Goal: Check status: Check status

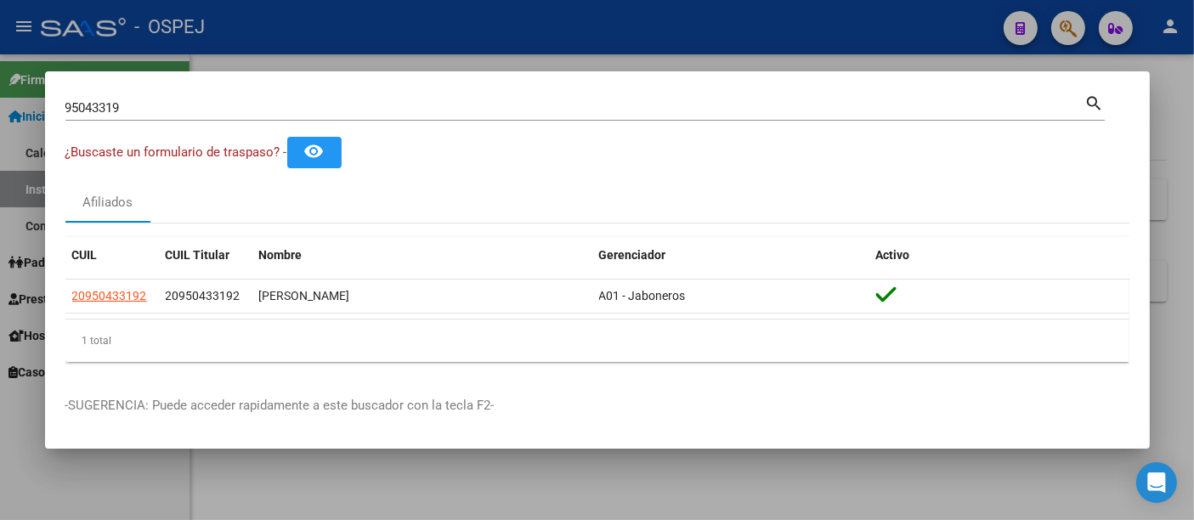
click at [224, 110] on input "95043319" at bounding box center [575, 107] width 1020 height 15
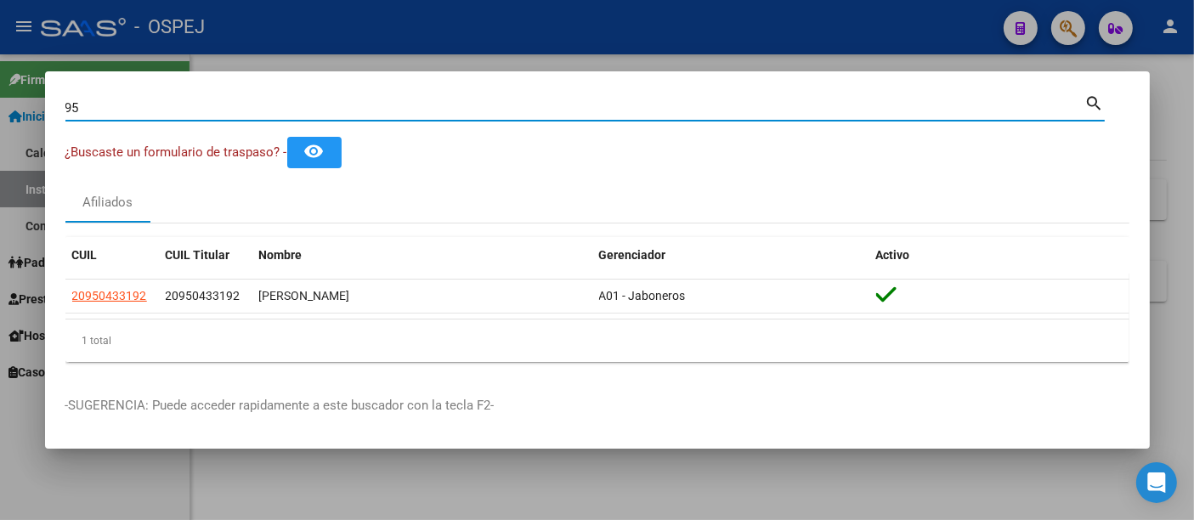
type input "9"
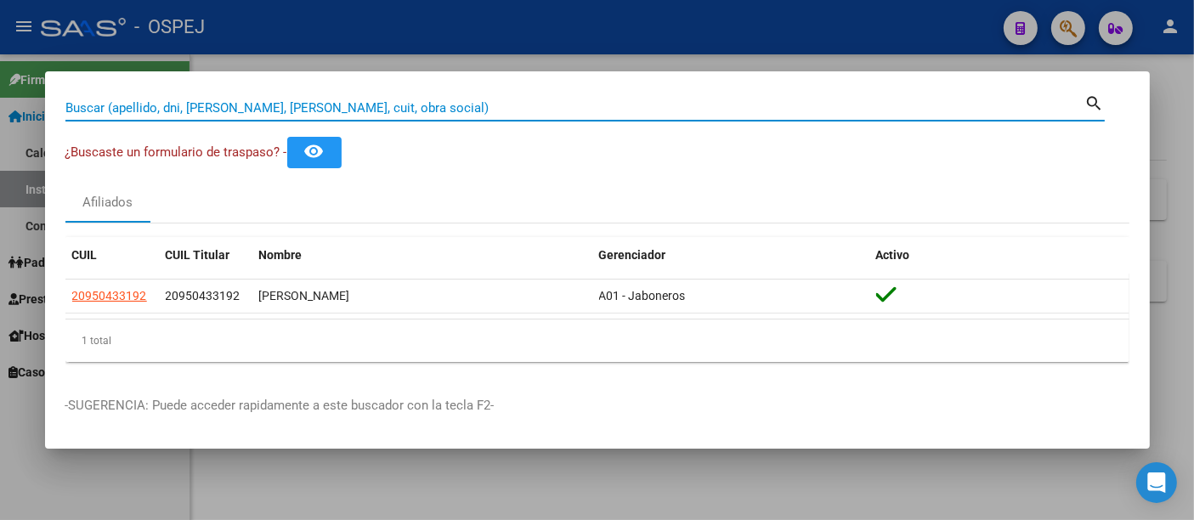
paste input "27946508492"
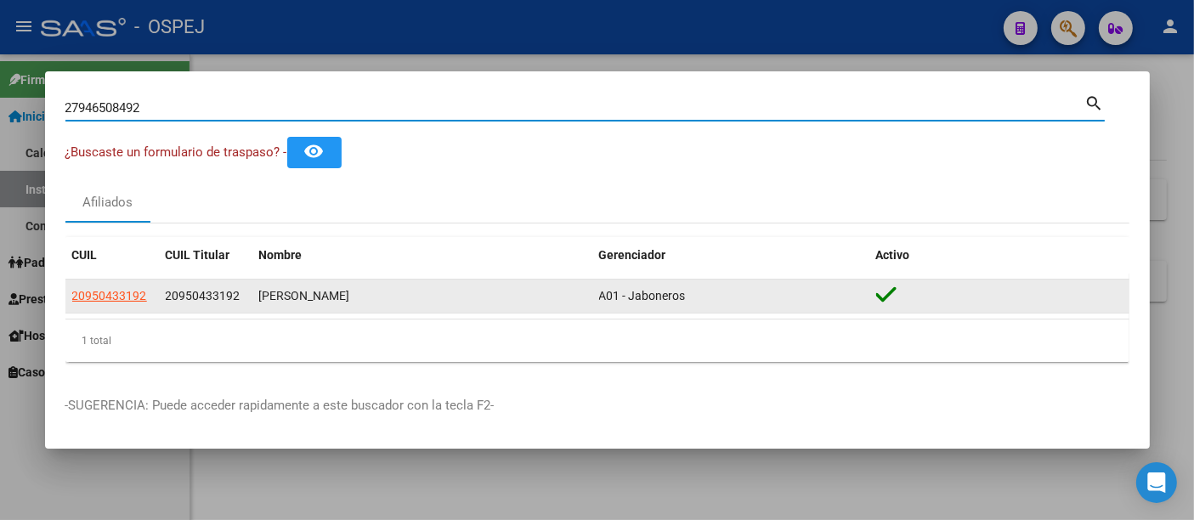
type input "27946508492"
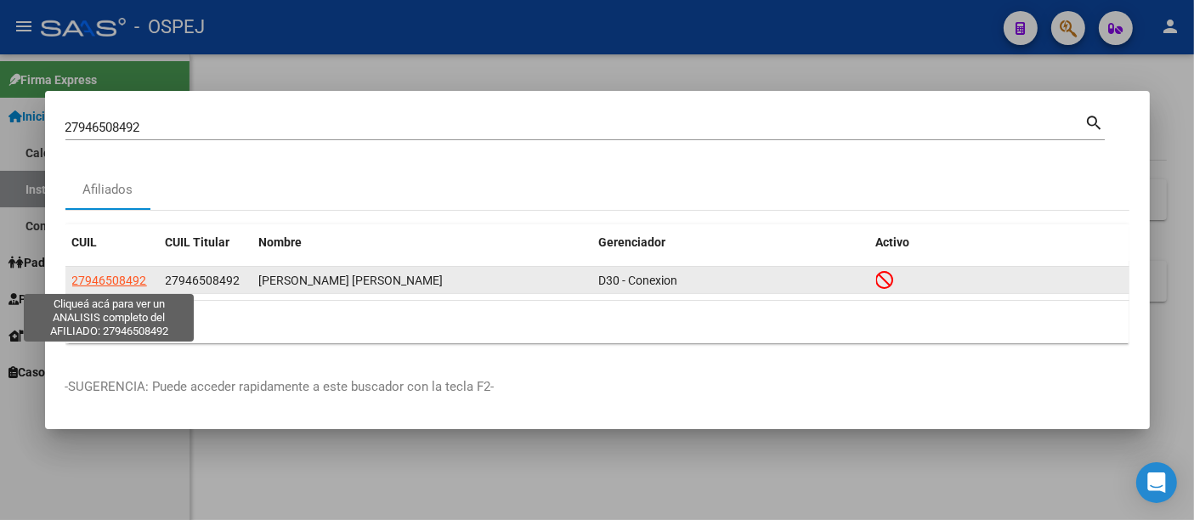
click at [84, 278] on span "27946508492" at bounding box center [109, 281] width 75 height 14
type textarea "27946508492"
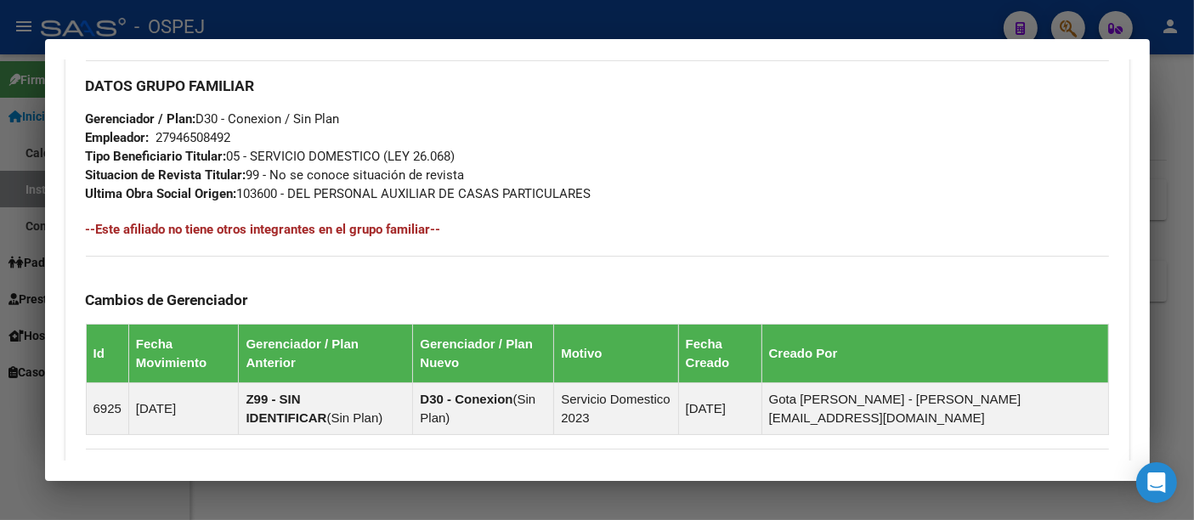
scroll to position [1086, 0]
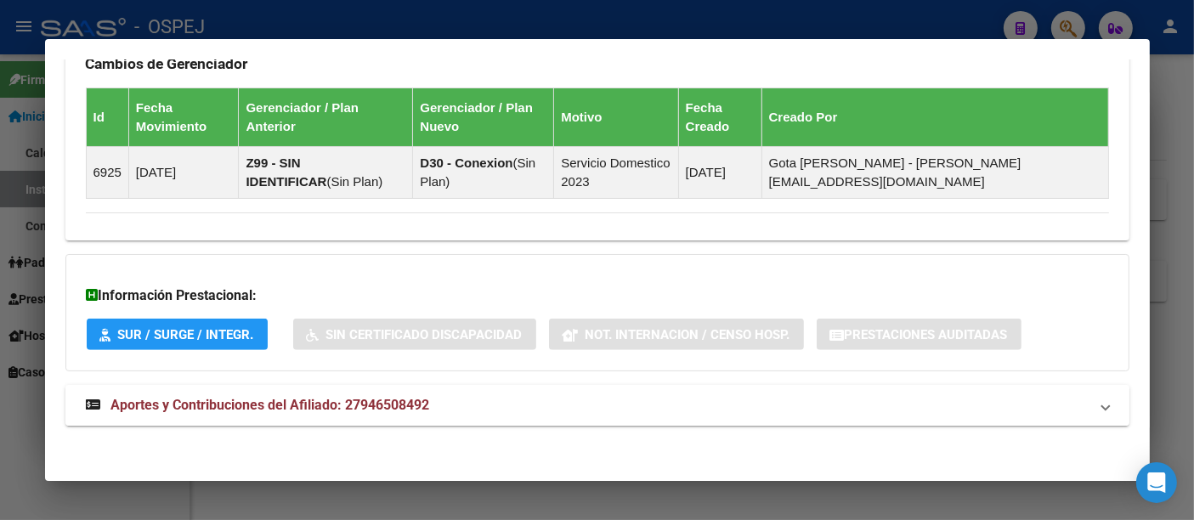
click at [394, 399] on span "Aportes y Contribuciones del Afiliado: 27946508492" at bounding box center [270, 405] width 319 height 16
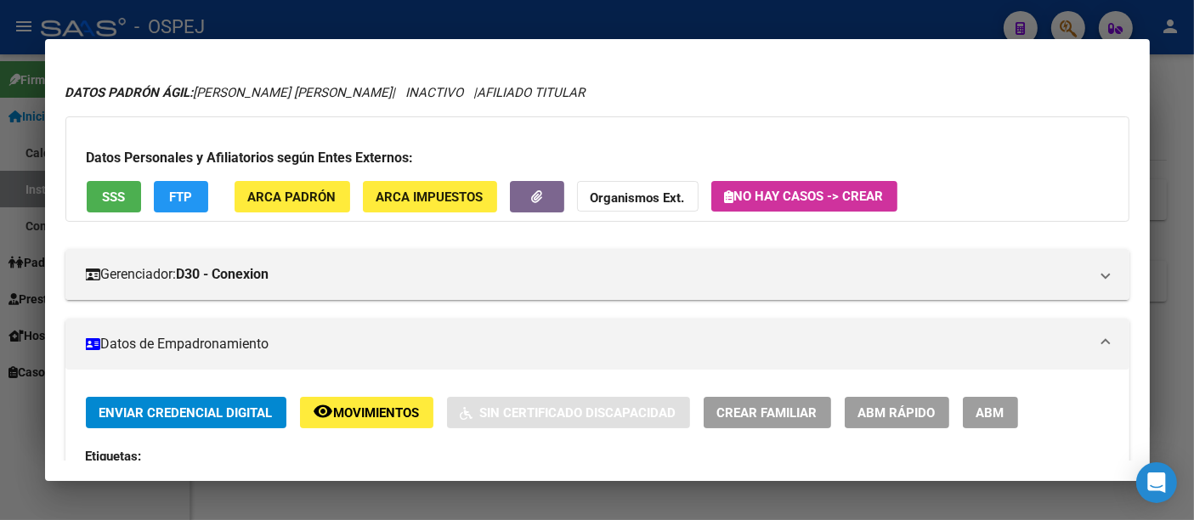
scroll to position [0, 0]
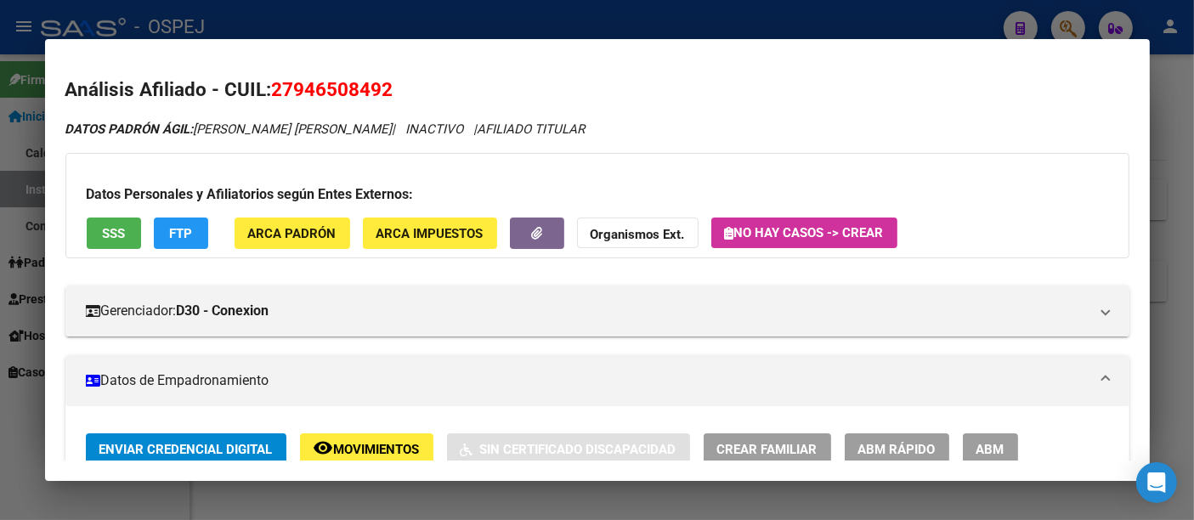
click at [479, 19] on div at bounding box center [597, 260] width 1194 height 520
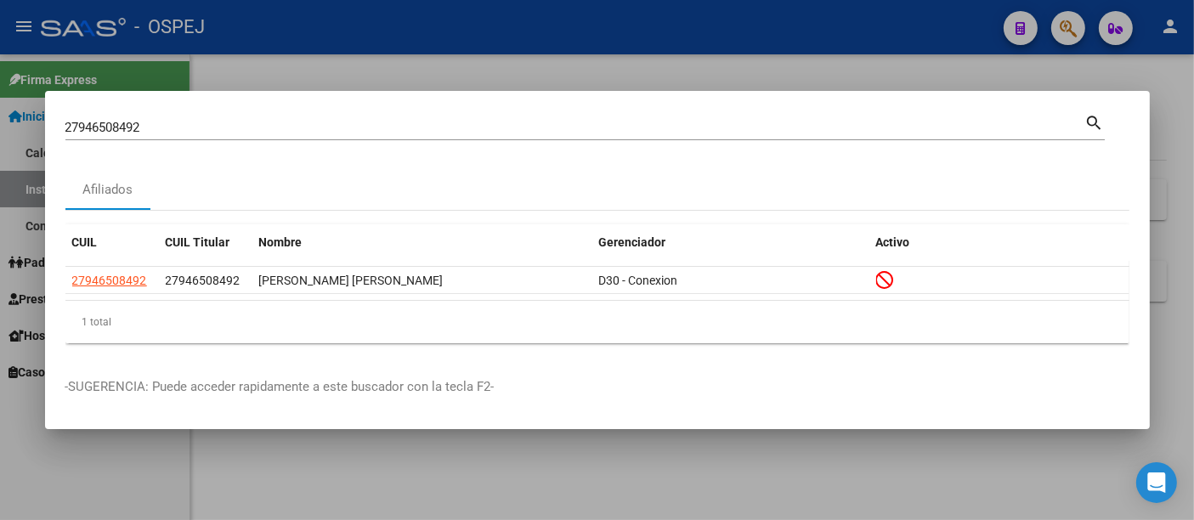
click at [325, 124] on input "27946508492" at bounding box center [575, 127] width 1020 height 15
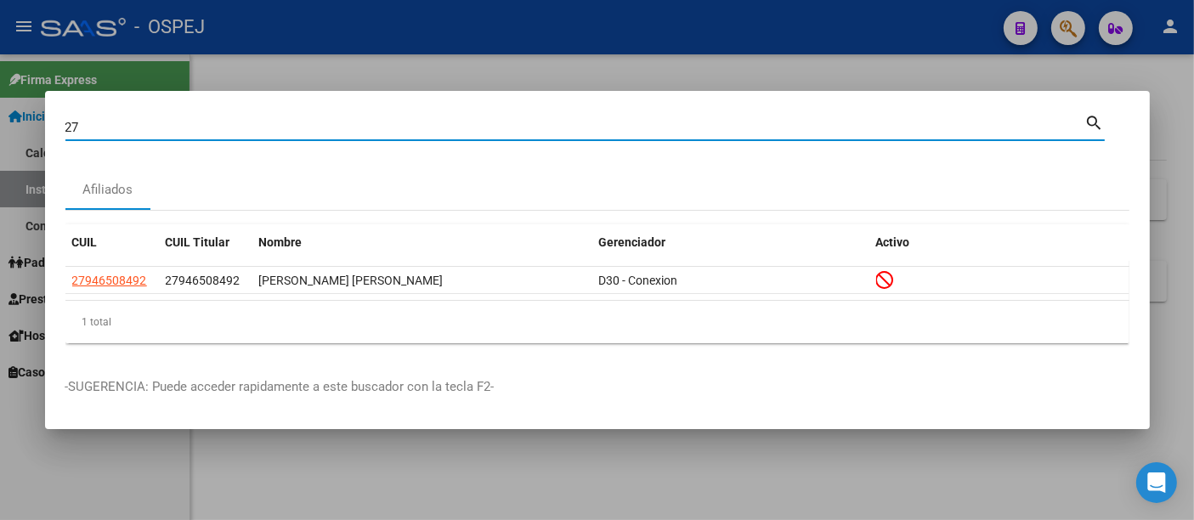
type input "2"
type input "44153324"
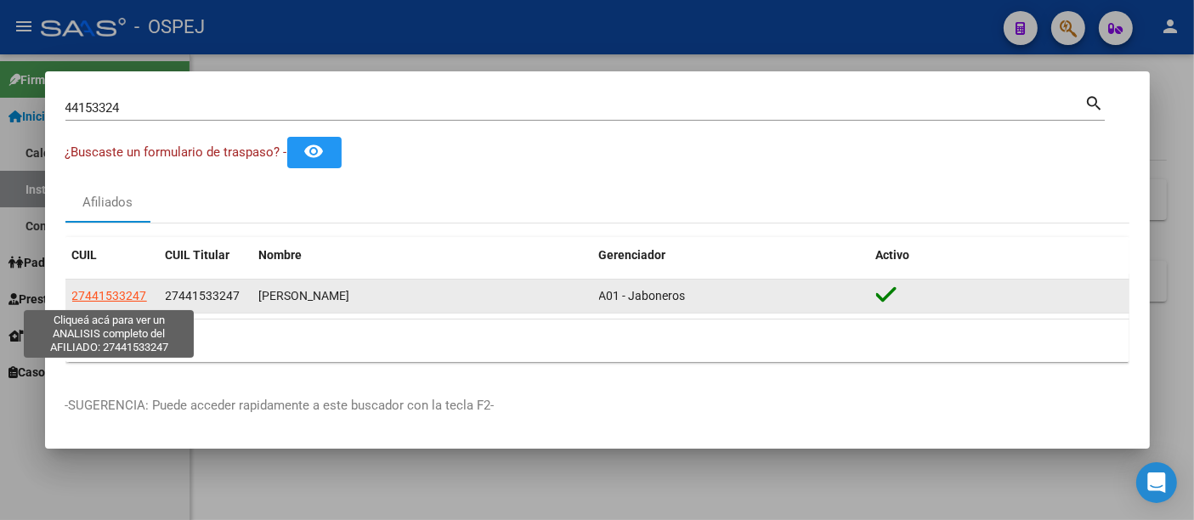
click at [122, 290] on span "27441533247" at bounding box center [109, 296] width 75 height 14
type textarea "27441533247"
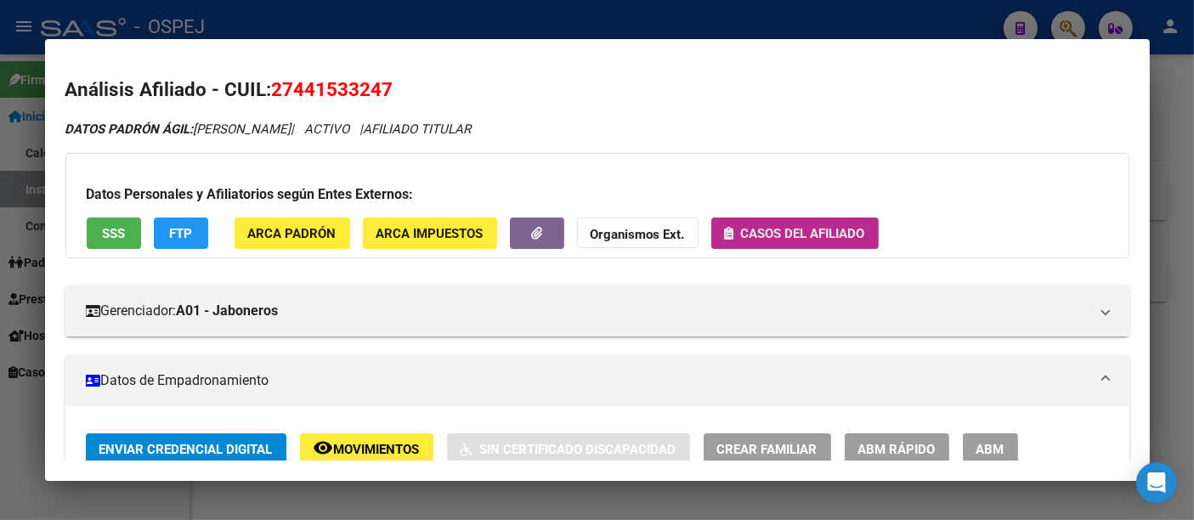
click at [789, 232] on span "Casos del afiliado" at bounding box center [803, 233] width 124 height 15
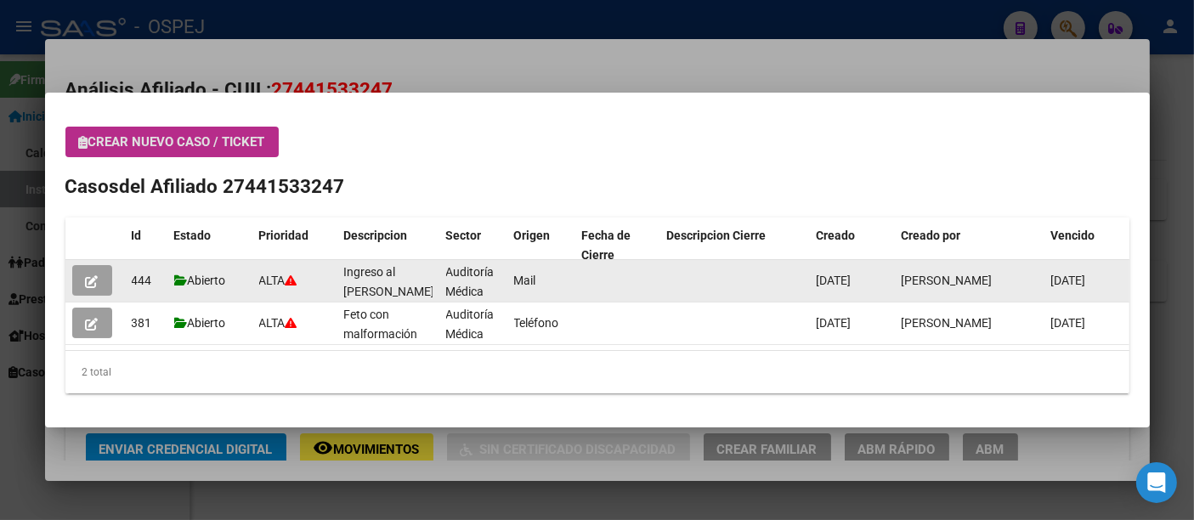
click at [87, 273] on button "button" at bounding box center [92, 280] width 40 height 31
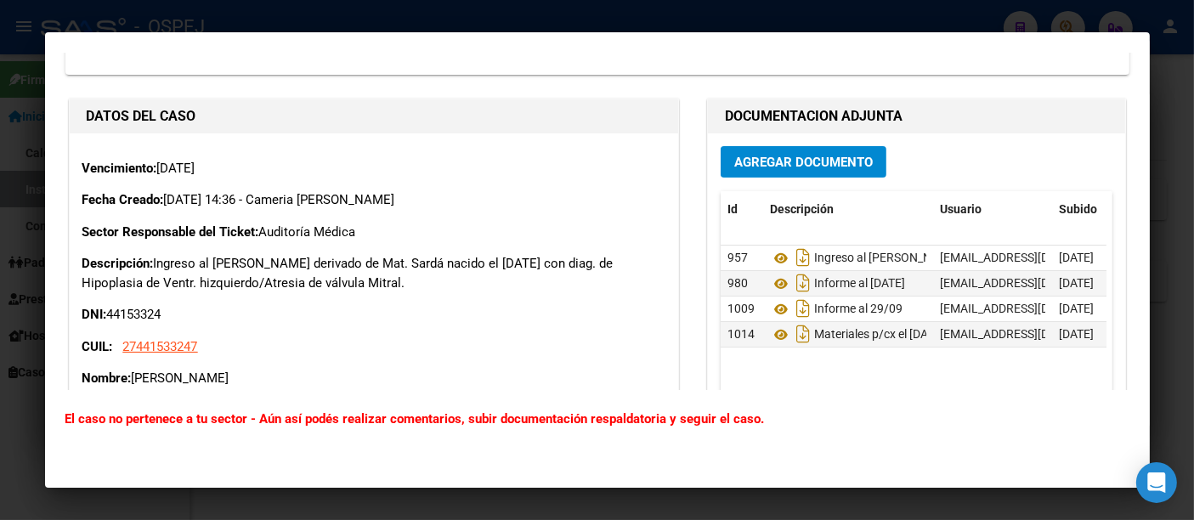
scroll to position [472, 0]
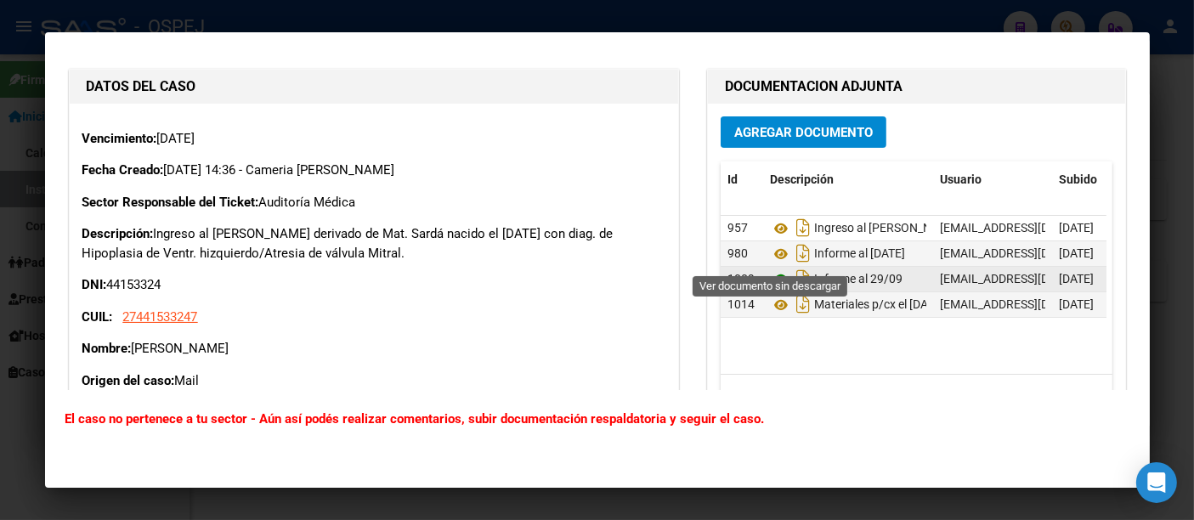
click at [770, 269] on icon at bounding box center [781, 279] width 22 height 20
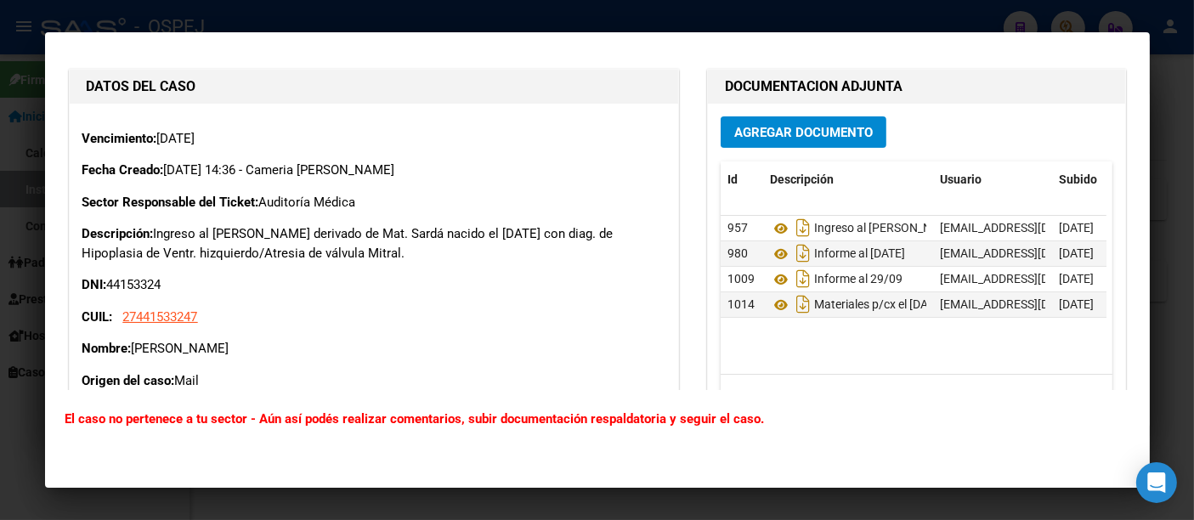
click at [544, 14] on div at bounding box center [597, 260] width 1194 height 520
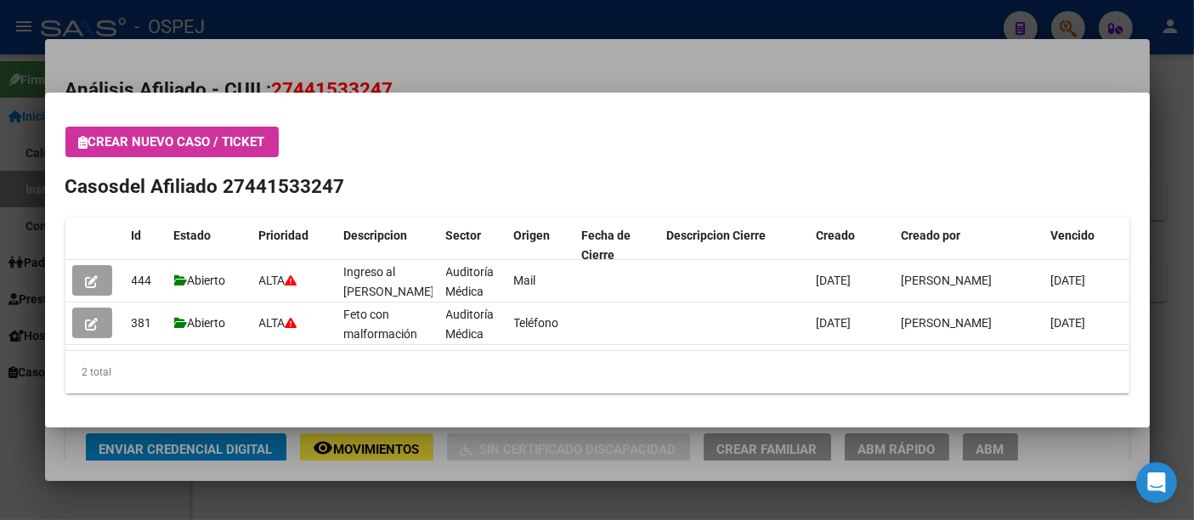
click at [546, 60] on div at bounding box center [597, 260] width 1194 height 520
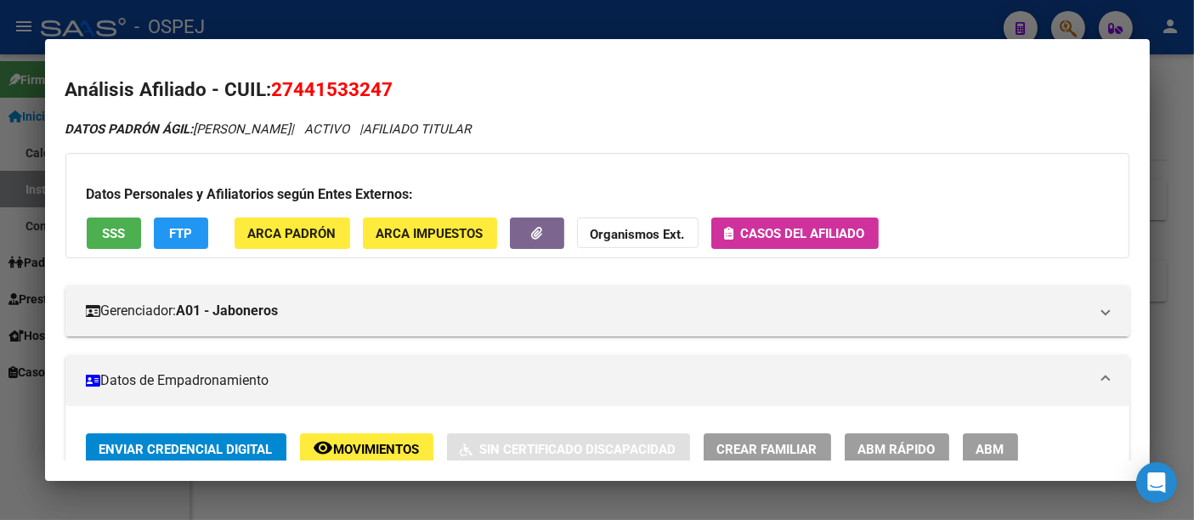
click at [447, 25] on div at bounding box center [597, 260] width 1194 height 520
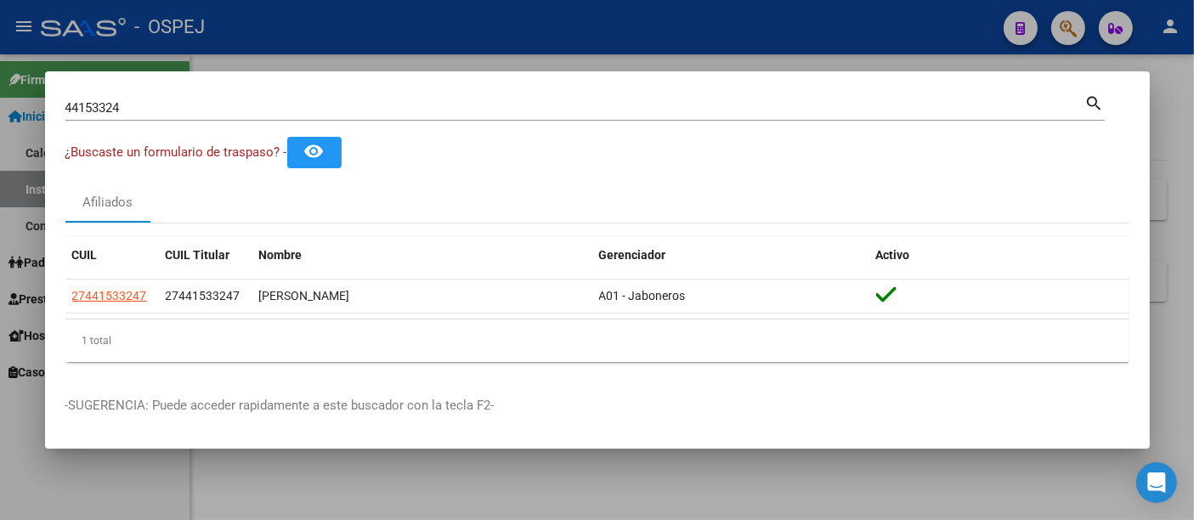
click at [392, 100] on input "44153324" at bounding box center [575, 107] width 1020 height 15
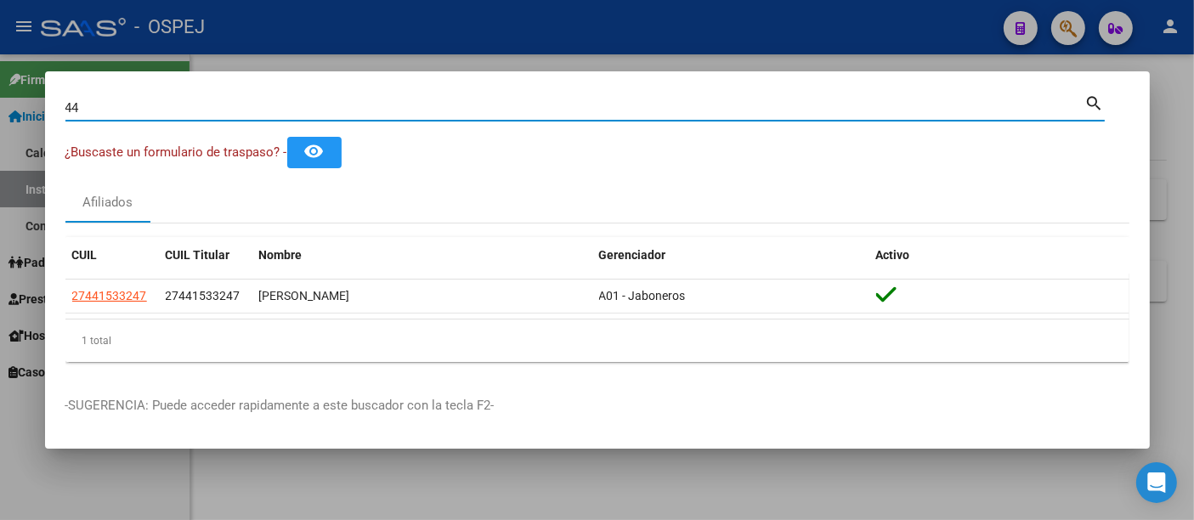
type input "4"
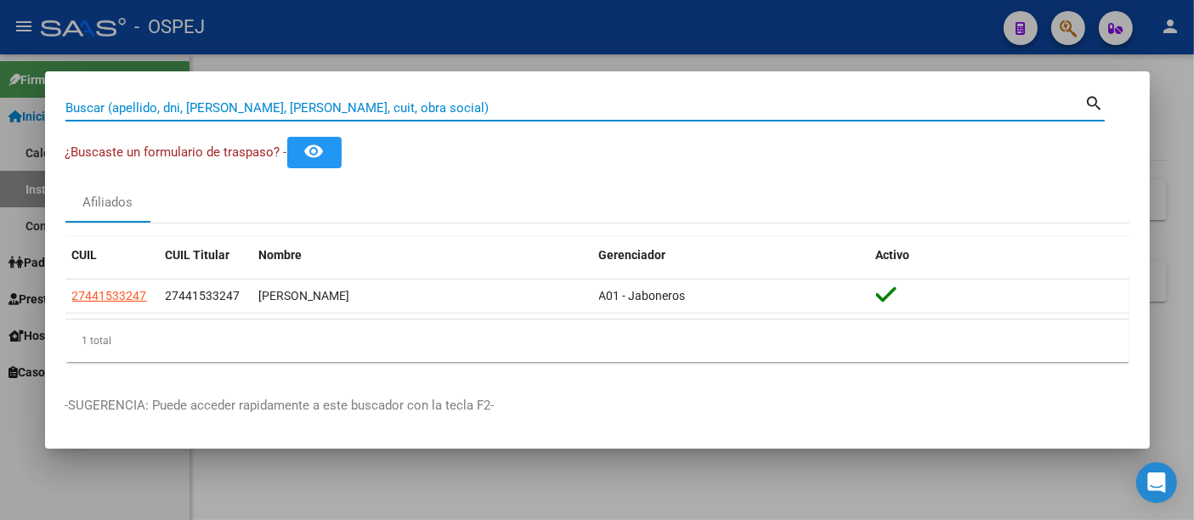
paste input "20255530926"
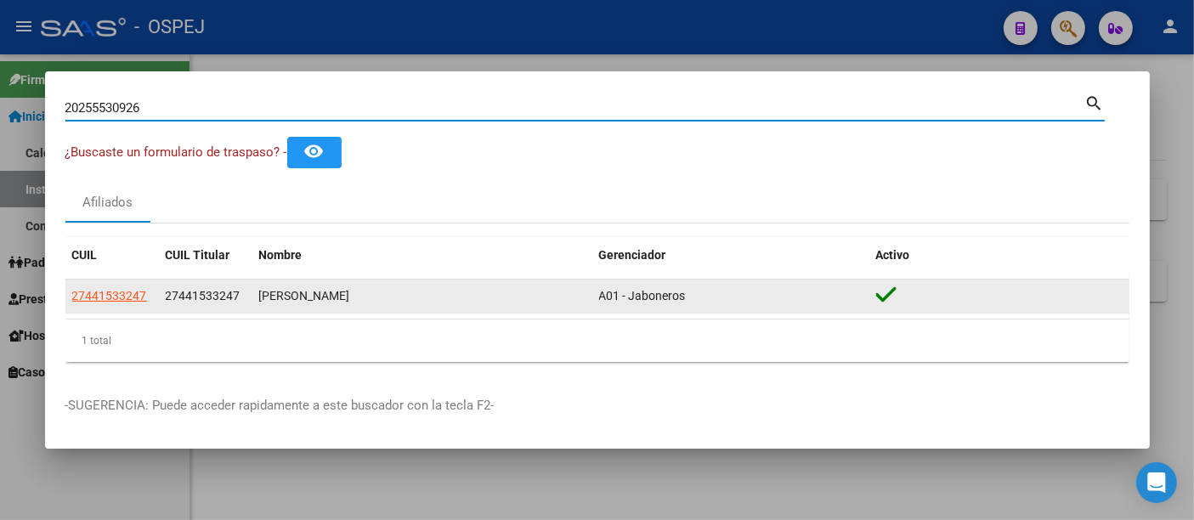
type input "20255530926"
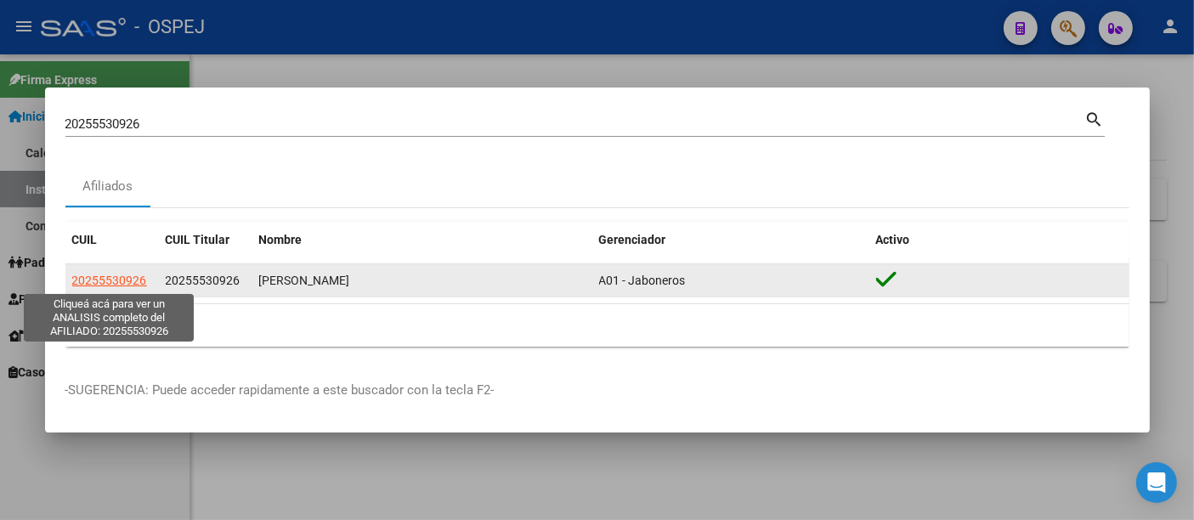
click at [113, 274] on span "20255530926" at bounding box center [109, 281] width 75 height 14
type textarea "20255530926"
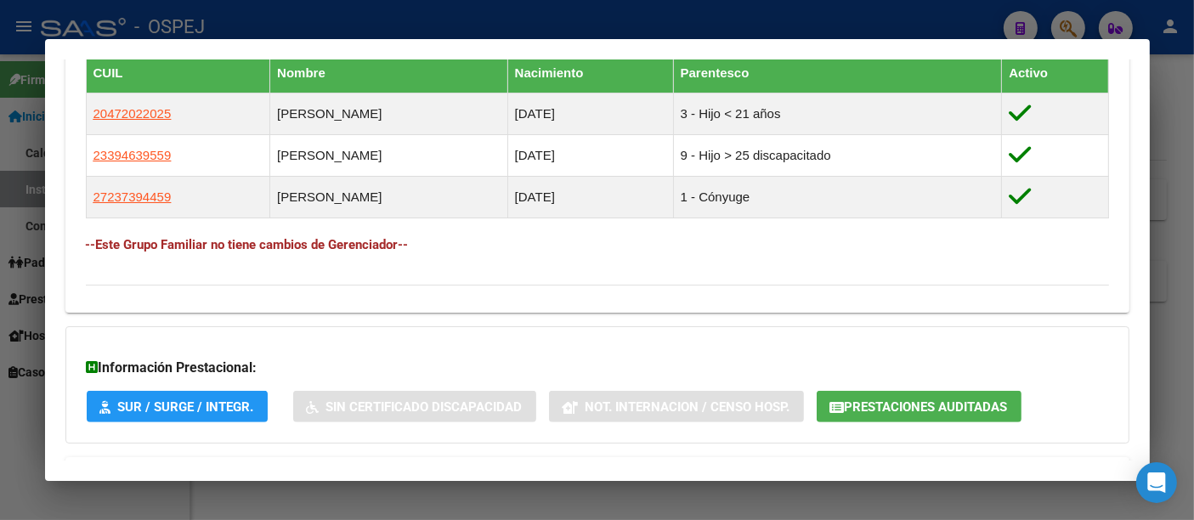
scroll to position [944, 0]
